Goal: Check status: Check status

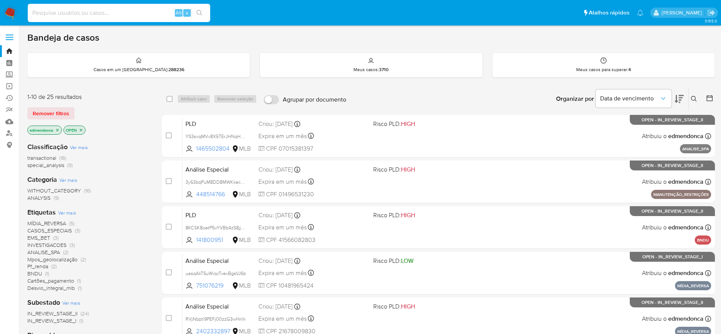
click at [86, 15] on input at bounding box center [119, 13] width 183 height 10
paste input "685153628"
type input "685153628"
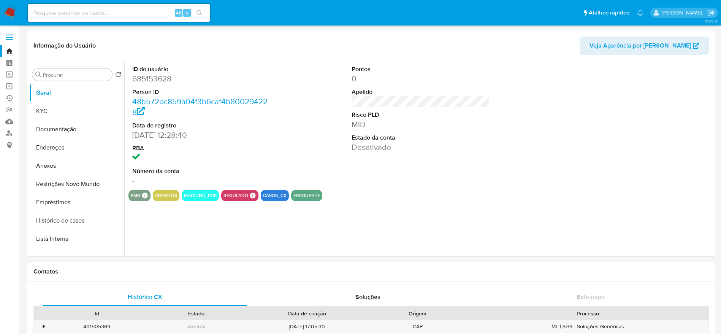
select select "10"
click at [58, 180] on button "Restrições Novo Mundo" at bounding box center [73, 184] width 89 height 18
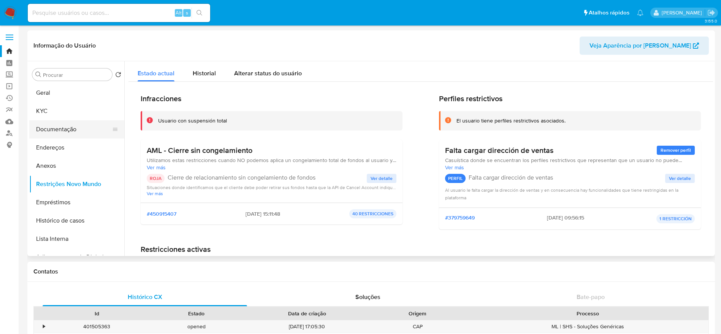
click at [63, 132] on button "Documentação" at bounding box center [73, 129] width 89 height 18
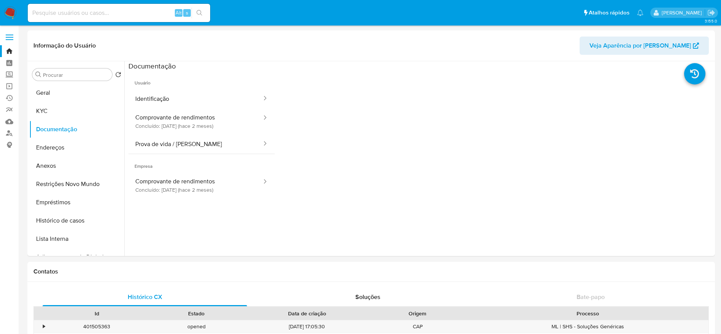
click at [196, 96] on button "Identificação" at bounding box center [196, 98] width 134 height 19
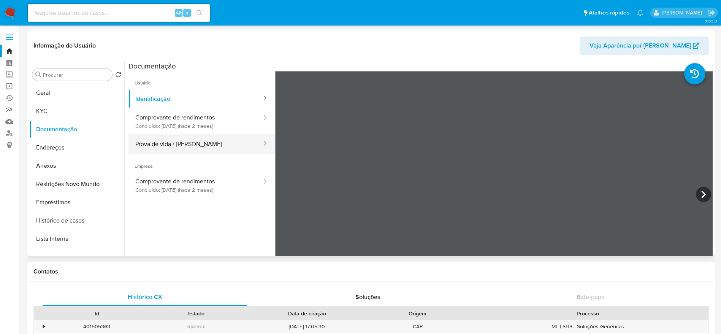
click at [201, 144] on button "Prova de vida / Selfie" at bounding box center [196, 143] width 134 height 19
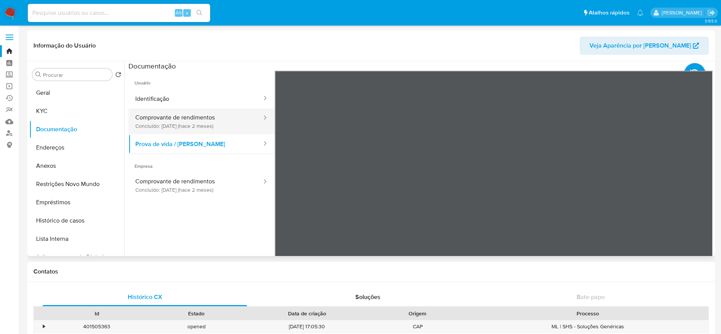
click at [171, 123] on button "Comprovante de rendimentos Concluído: 17/06/2025 (hace 2 meses)" at bounding box center [196, 121] width 134 height 26
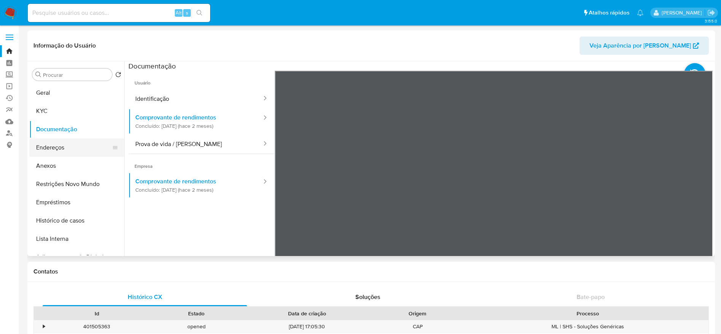
click at [59, 153] on button "Endereços" at bounding box center [73, 147] width 89 height 18
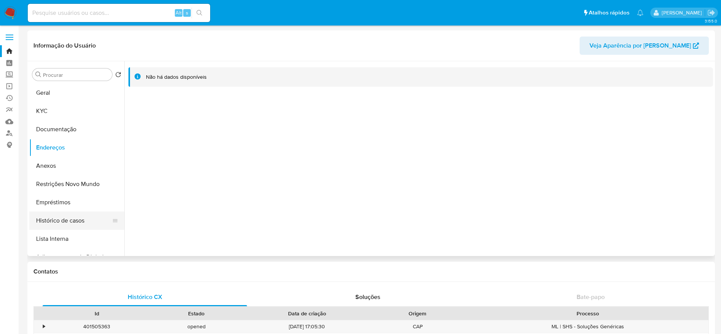
click at [60, 216] on button "Histórico de casos" at bounding box center [73, 220] width 89 height 18
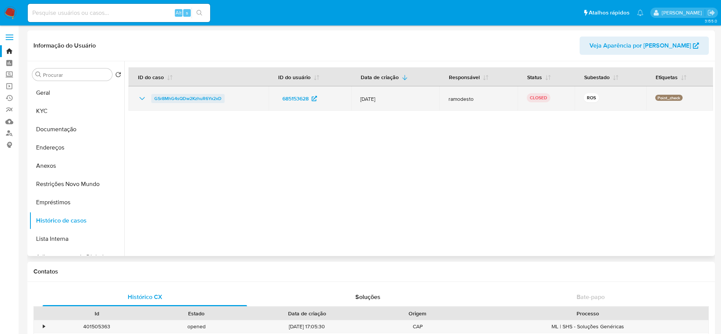
click at [168, 99] on span "GSr8MhG4sQDw2KzhuR6Yx2xD" at bounding box center [187, 98] width 67 height 9
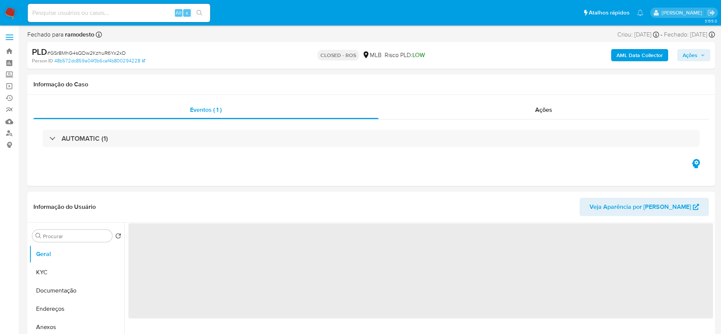
scroll to position [114, 0]
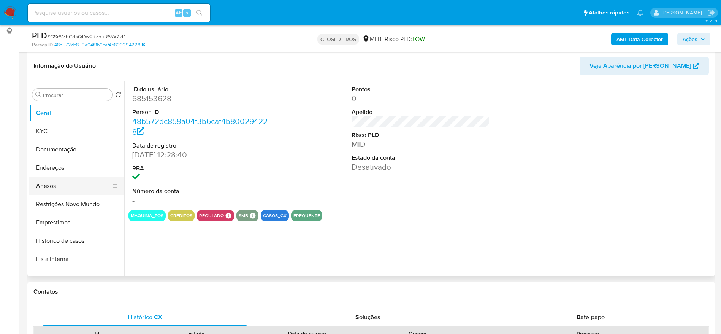
click at [52, 192] on button "Anexos" at bounding box center [73, 186] width 89 height 18
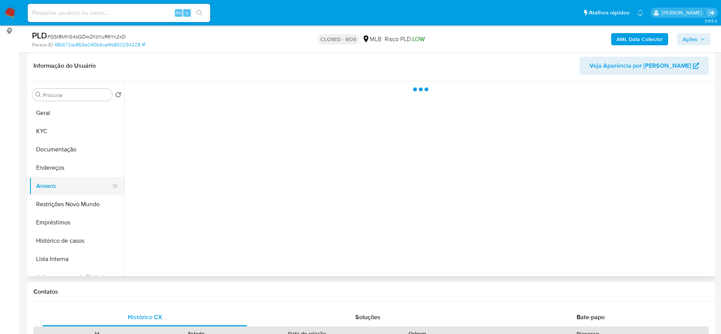
select select "10"
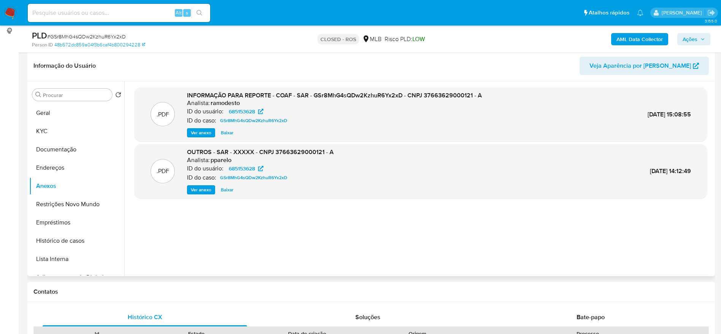
click at [194, 133] on span "Ver anexo" at bounding box center [201, 133] width 21 height 8
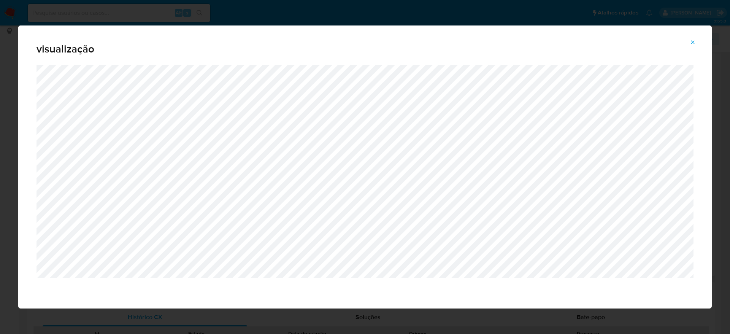
click at [693, 41] on icon "Attachment preview" at bounding box center [692, 41] width 3 height 3
